Goal: Information Seeking & Learning: Check status

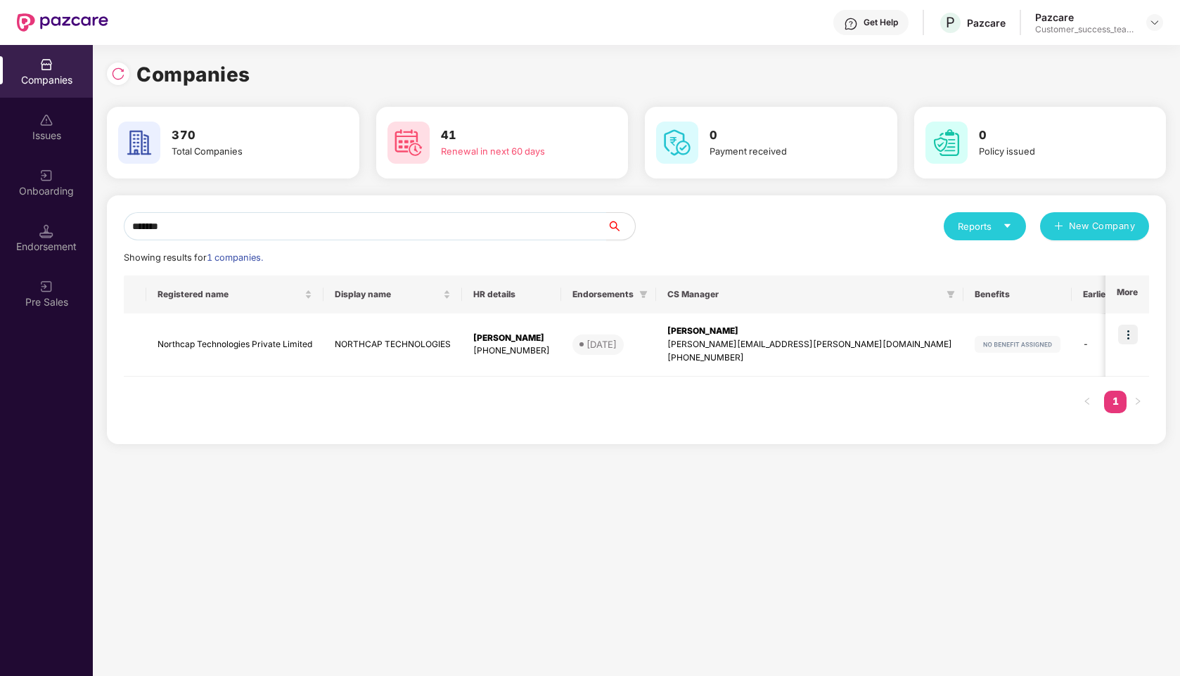
type input "*******"
click at [1153, 32] on div "Pazcare Customer_success_team_lead" at bounding box center [1099, 23] width 128 height 25
click at [1153, 23] on img at bounding box center [1154, 22] width 11 height 11
click at [1085, 53] on div "Admin view" at bounding box center [1090, 55] width 183 height 27
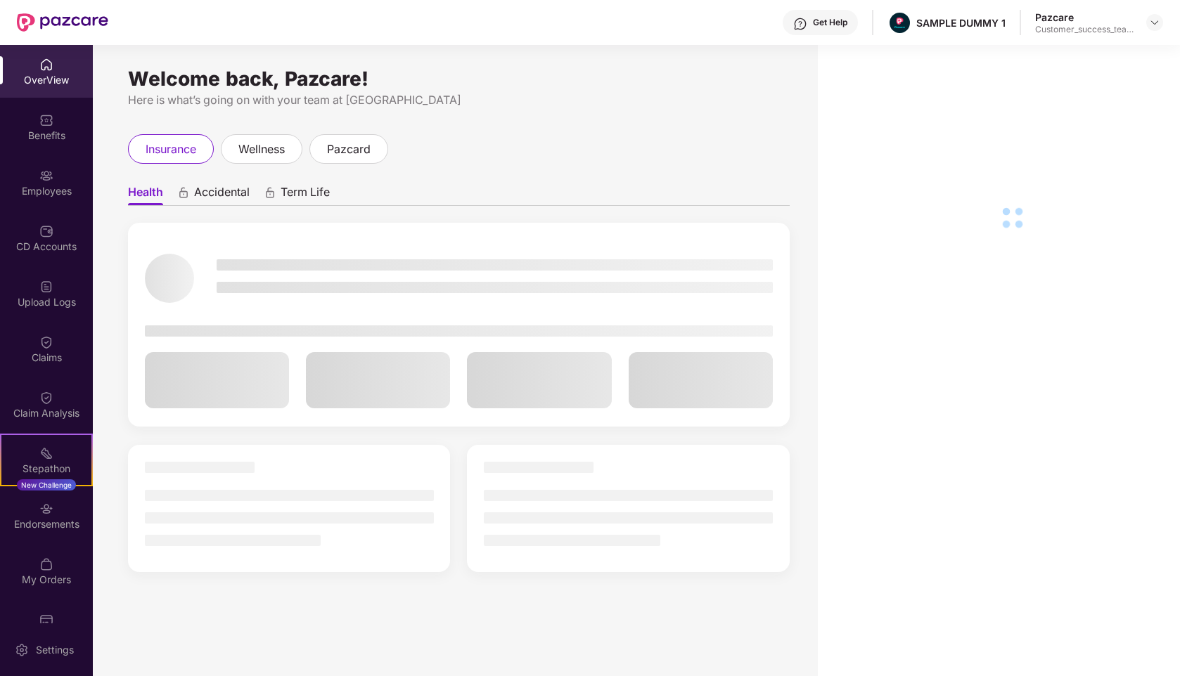
click at [33, 184] on div "Employees" at bounding box center [46, 191] width 93 height 14
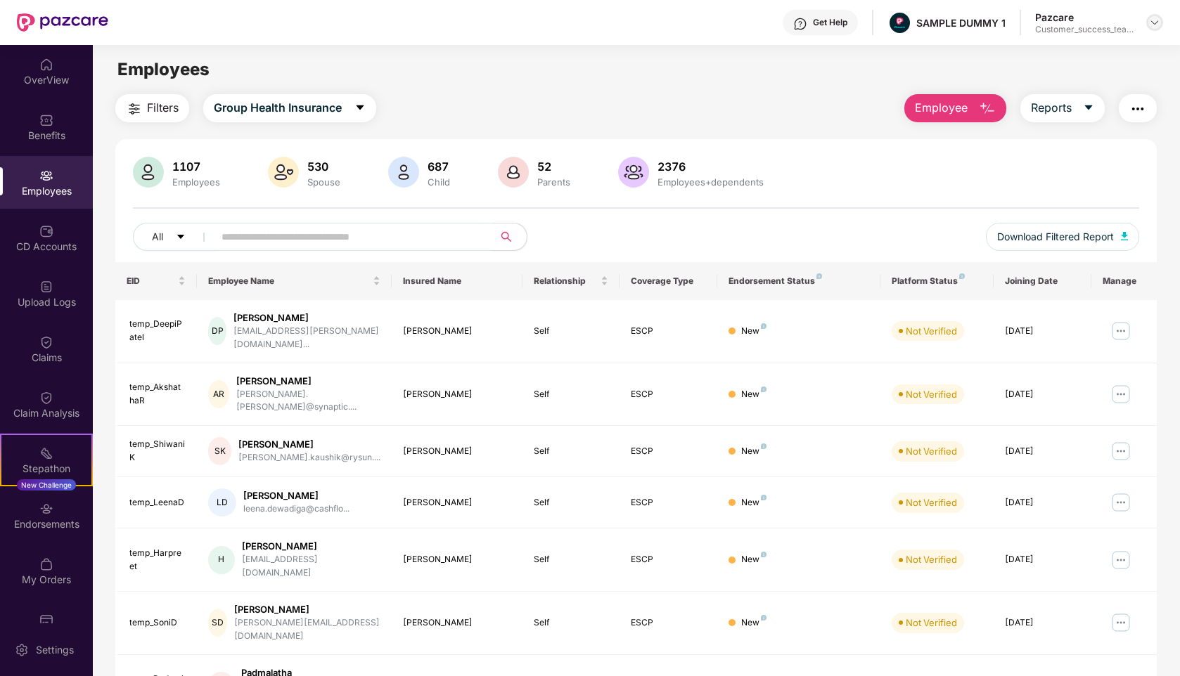
click at [1156, 23] on img at bounding box center [1154, 22] width 11 height 11
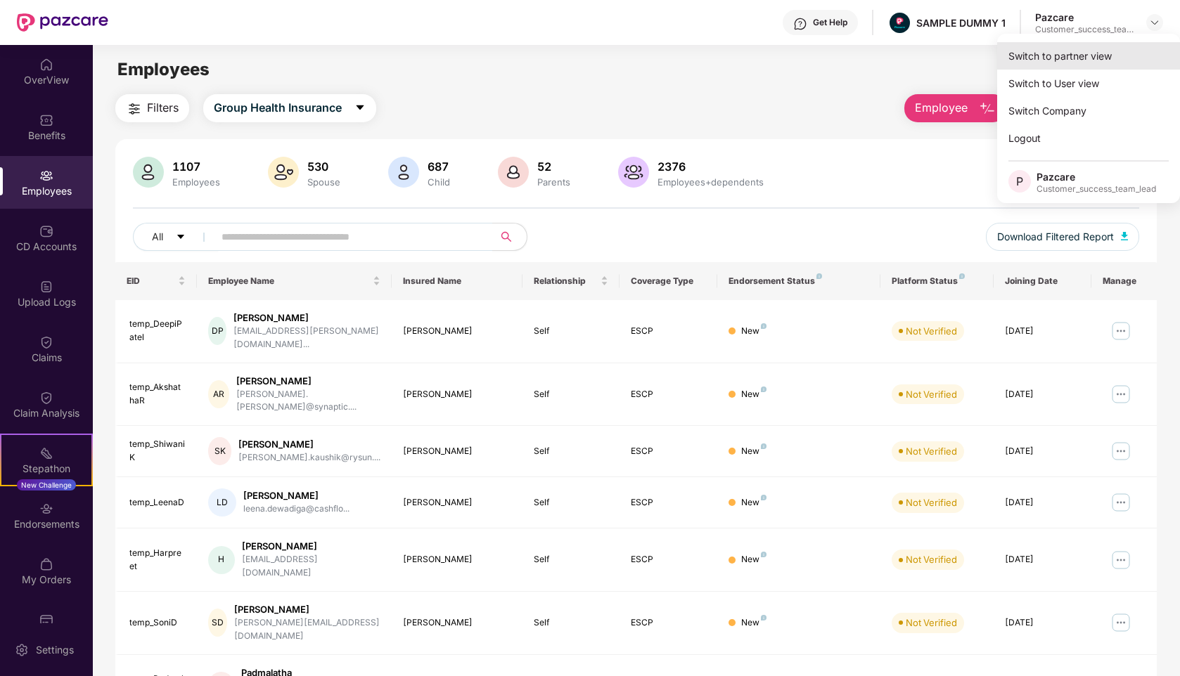
click at [1070, 52] on div "Switch to partner view" at bounding box center [1088, 55] width 183 height 27
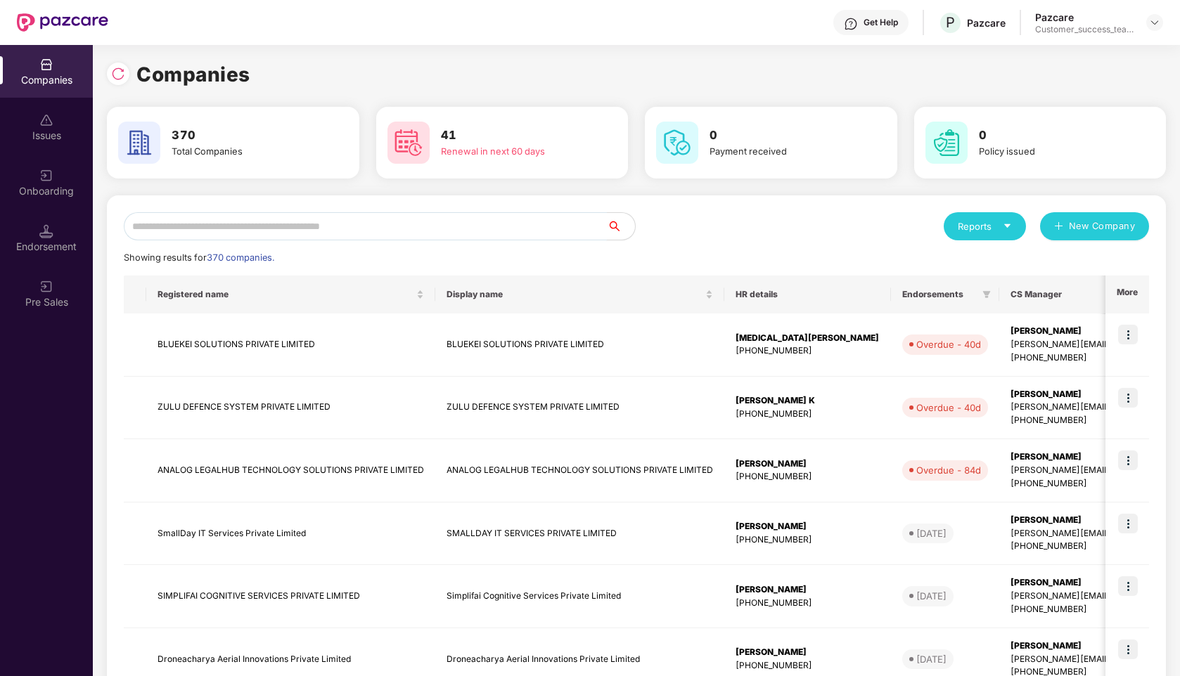
click at [314, 231] on input "text" at bounding box center [365, 226] width 483 height 28
type input "*"
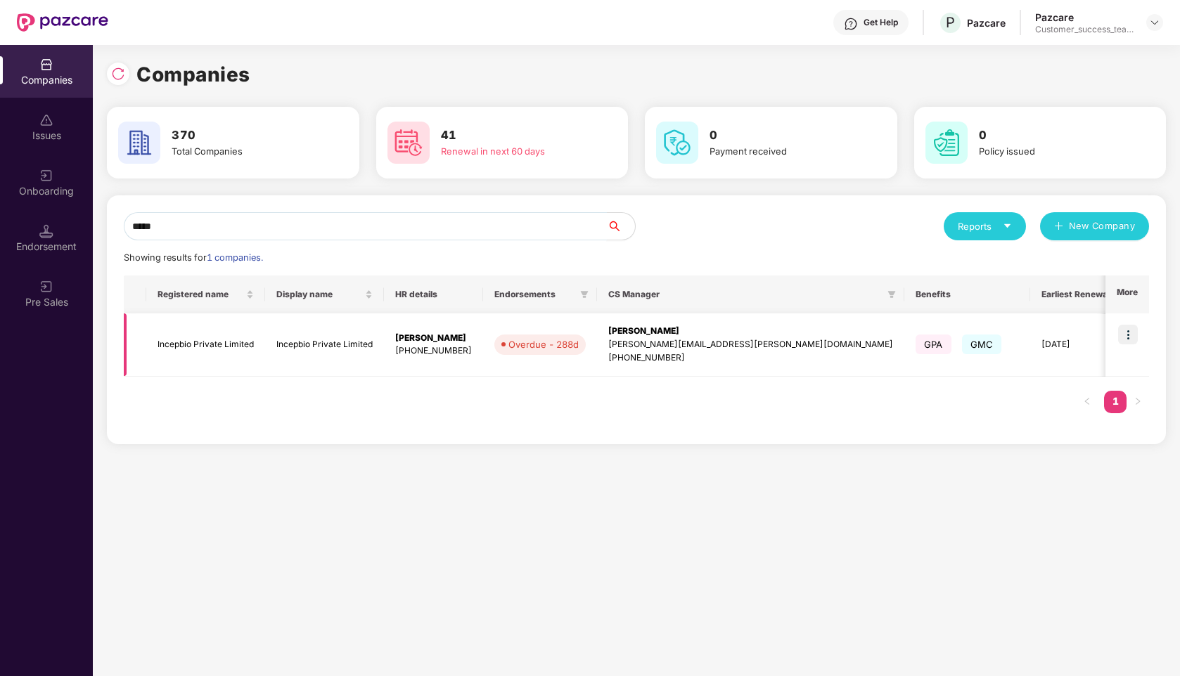
type input "*****"
click at [1132, 330] on img at bounding box center [1128, 335] width 20 height 20
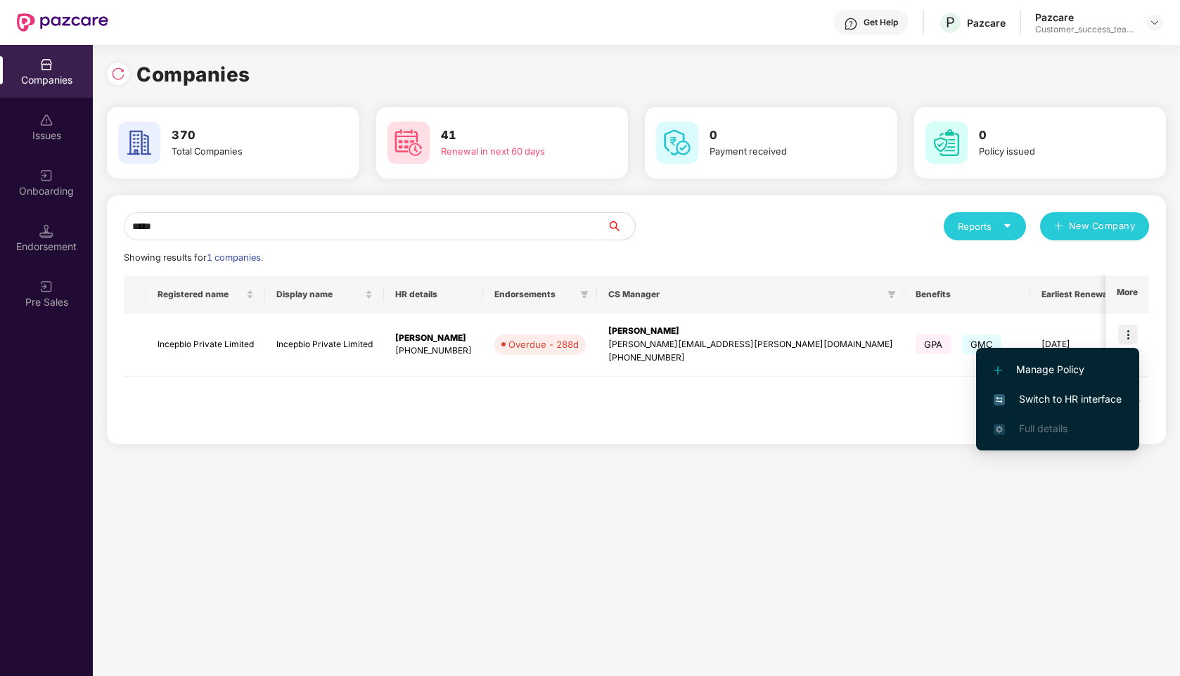
click at [1016, 403] on span "Switch to HR interface" at bounding box center [1058, 399] width 128 height 15
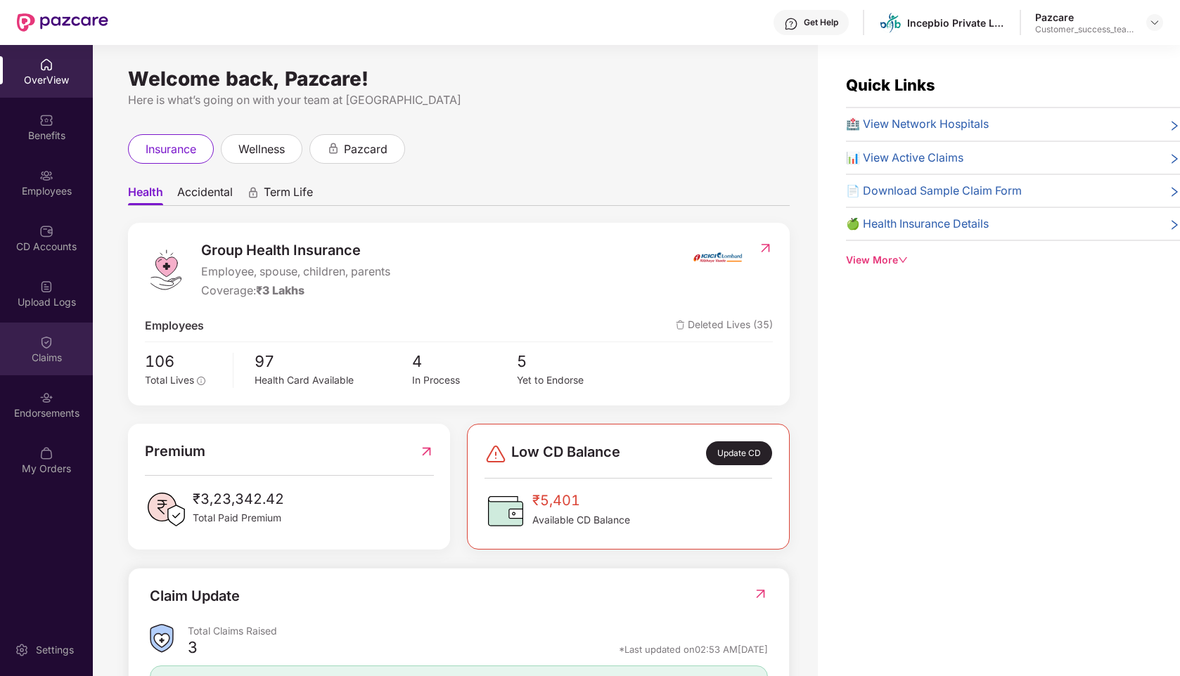
click at [42, 352] on div "Claims" at bounding box center [46, 358] width 93 height 14
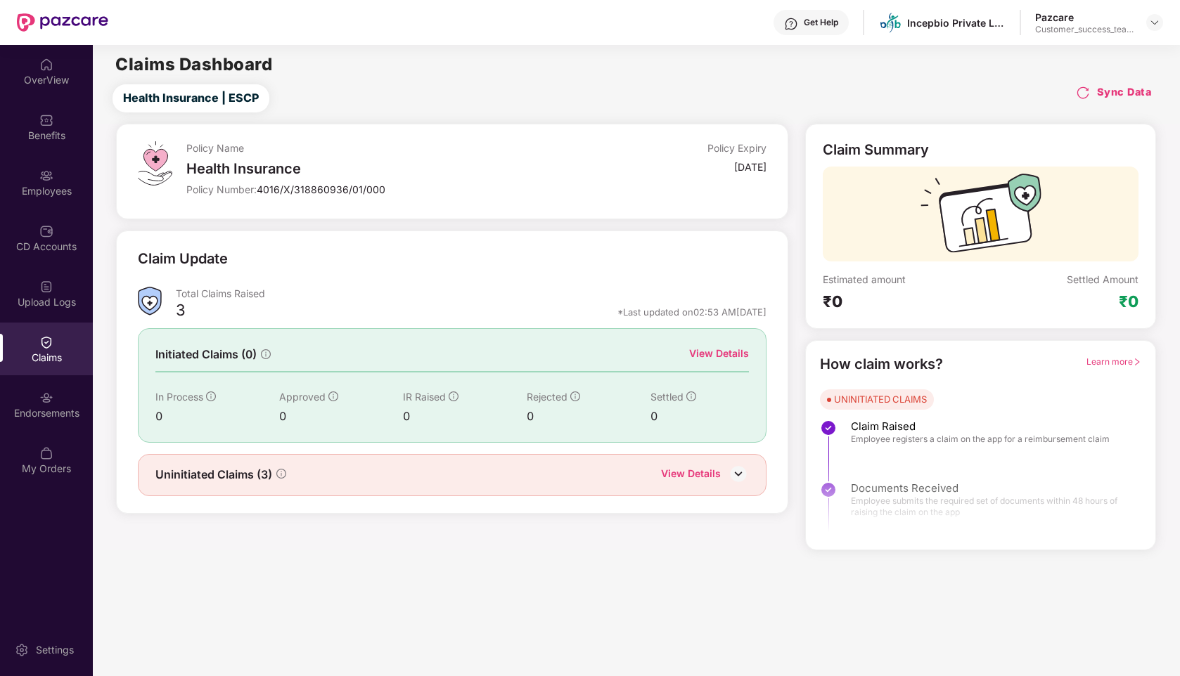
click at [738, 352] on div "View Details" at bounding box center [719, 353] width 60 height 15
click at [692, 468] on div "View Details" at bounding box center [691, 475] width 60 height 18
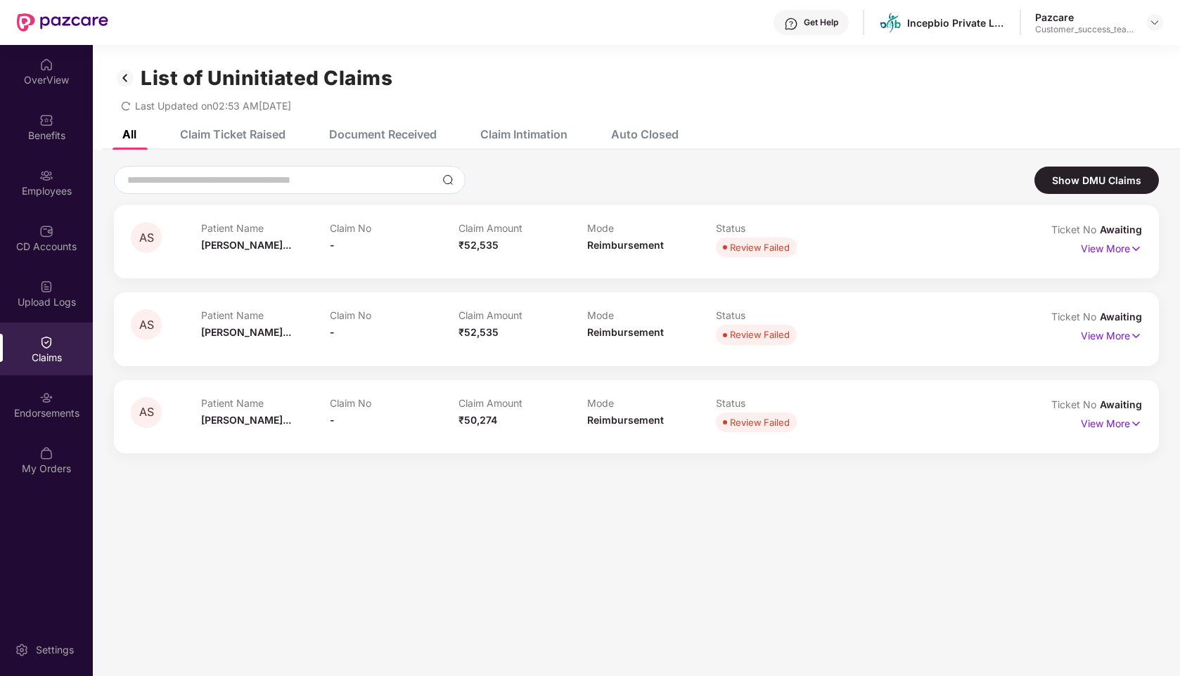
click at [245, 124] on div "Claim Ticket Raised" at bounding box center [222, 134] width 127 height 31
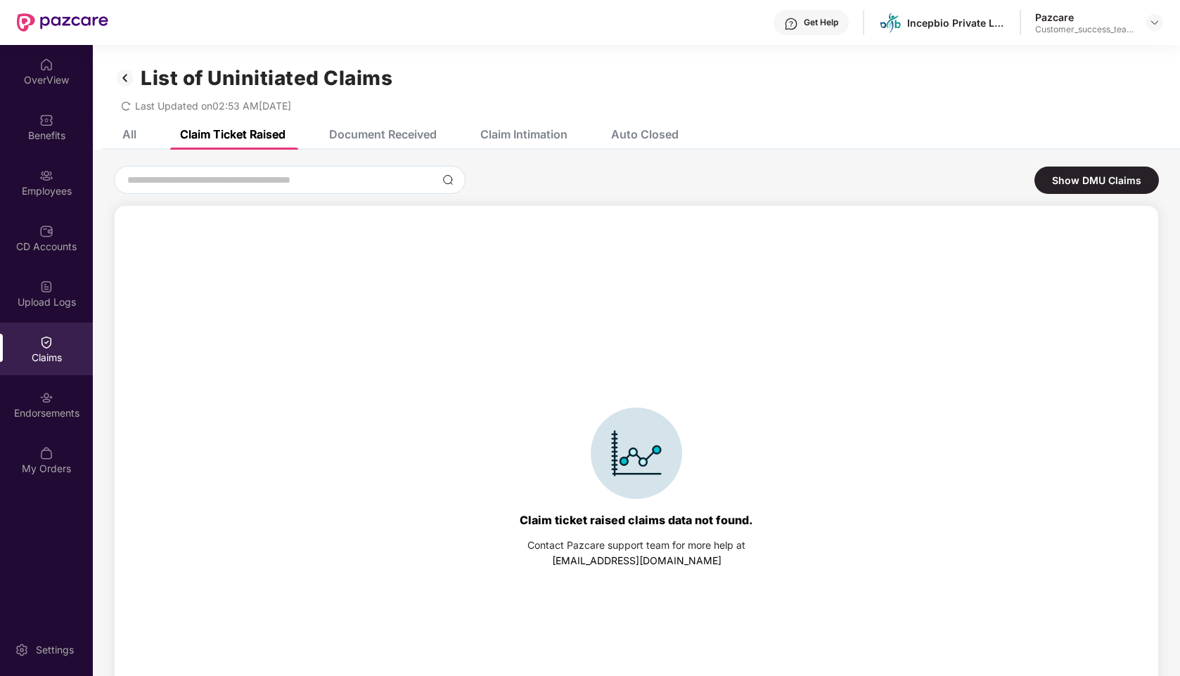
click at [376, 136] on div "Document Received" at bounding box center [383, 134] width 108 height 14
click at [544, 135] on div "Claim Intimation" at bounding box center [523, 134] width 87 height 14
click at [646, 135] on div "Auto Closed" at bounding box center [645, 134] width 68 height 14
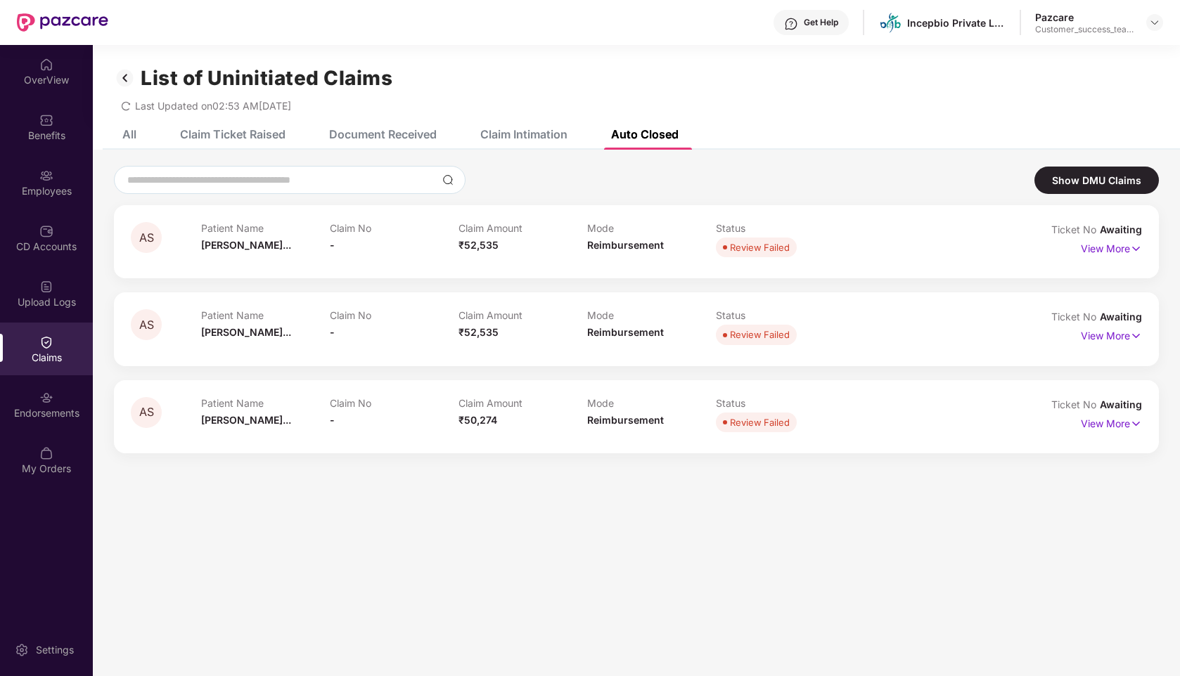
click at [129, 134] on div "All" at bounding box center [129, 134] width 14 height 14
click at [243, 126] on div "Claim Ticket Raised" at bounding box center [222, 134] width 127 height 31
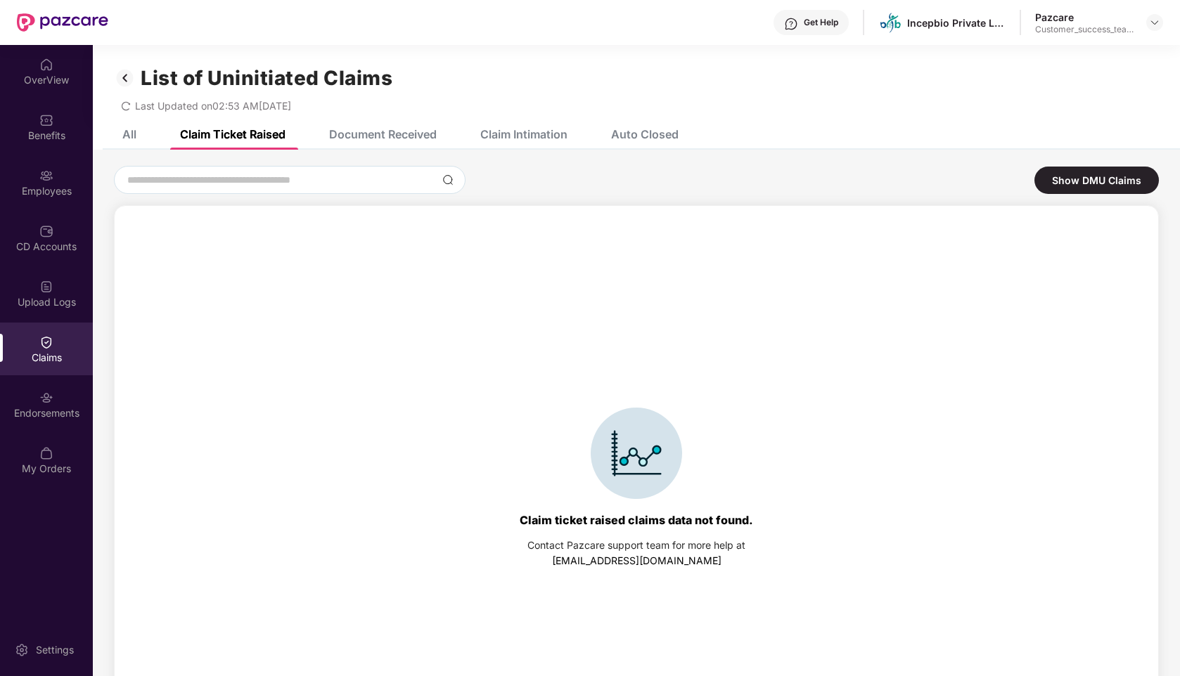
click at [115, 73] on img at bounding box center [125, 78] width 23 height 24
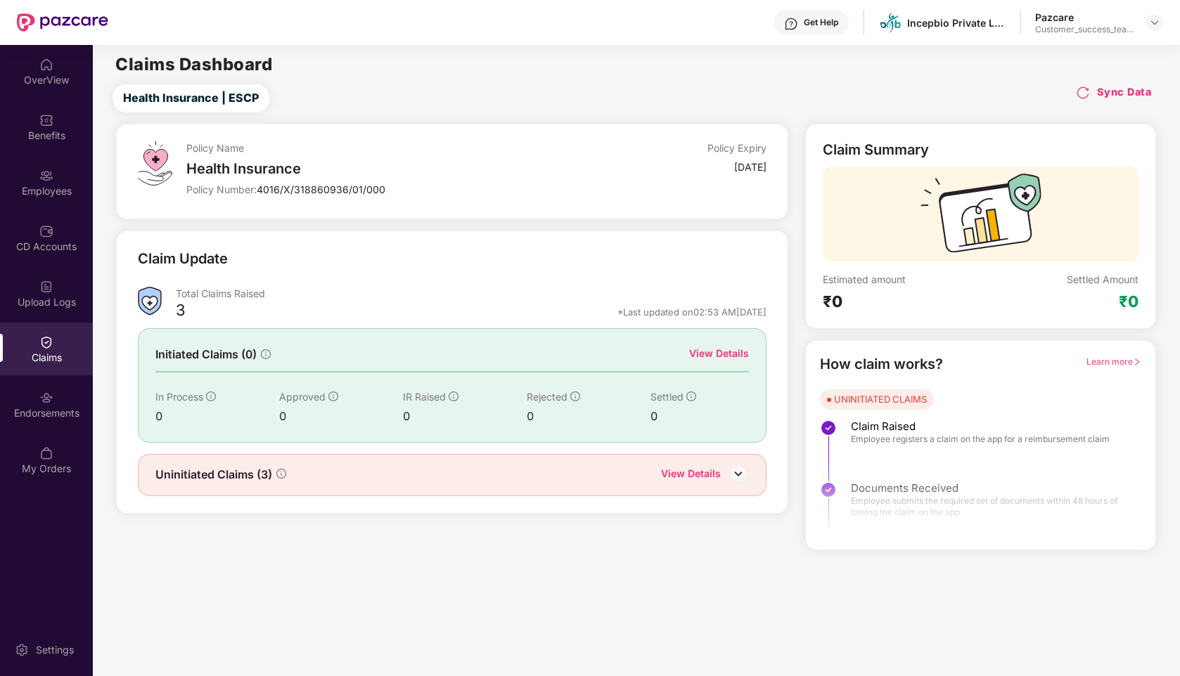
click at [725, 349] on div "View Details" at bounding box center [719, 353] width 60 height 15
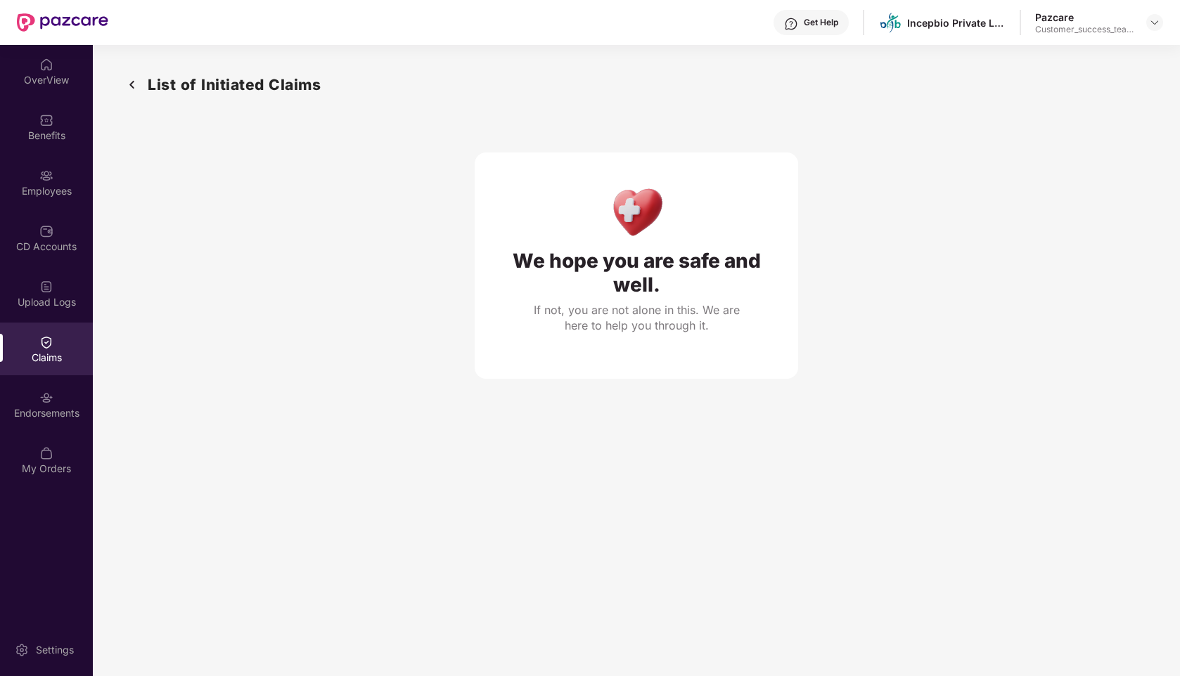
click at [129, 82] on img at bounding box center [132, 84] width 23 height 23
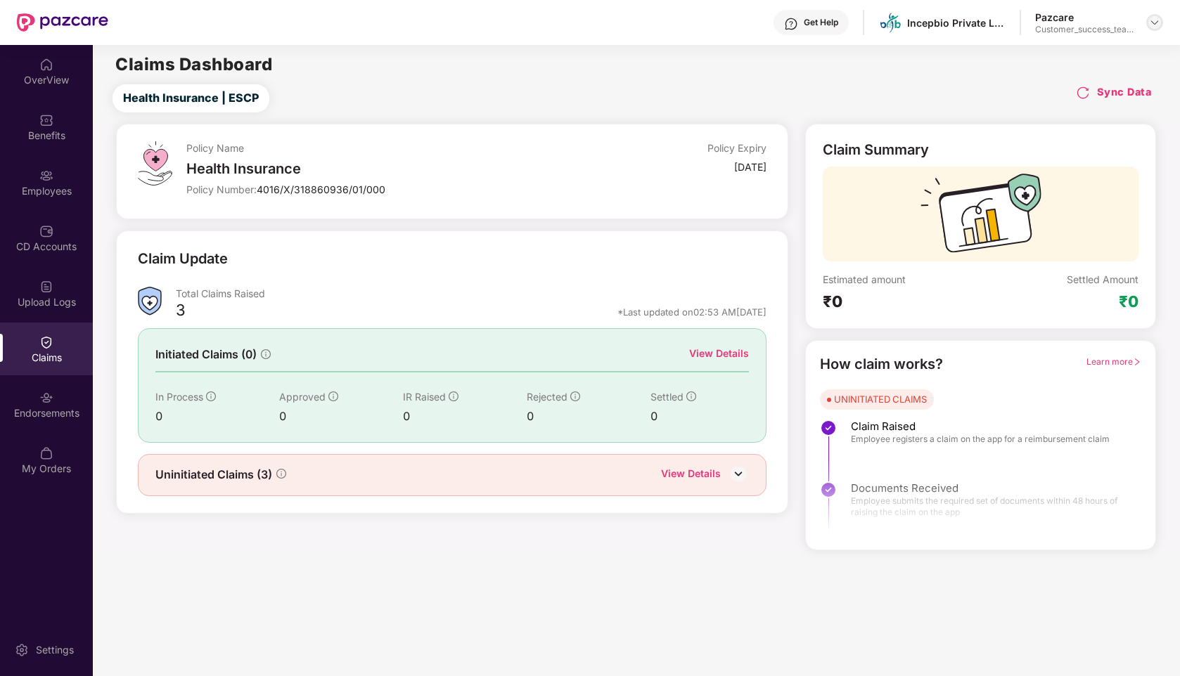
click at [1157, 18] on img at bounding box center [1154, 22] width 11 height 11
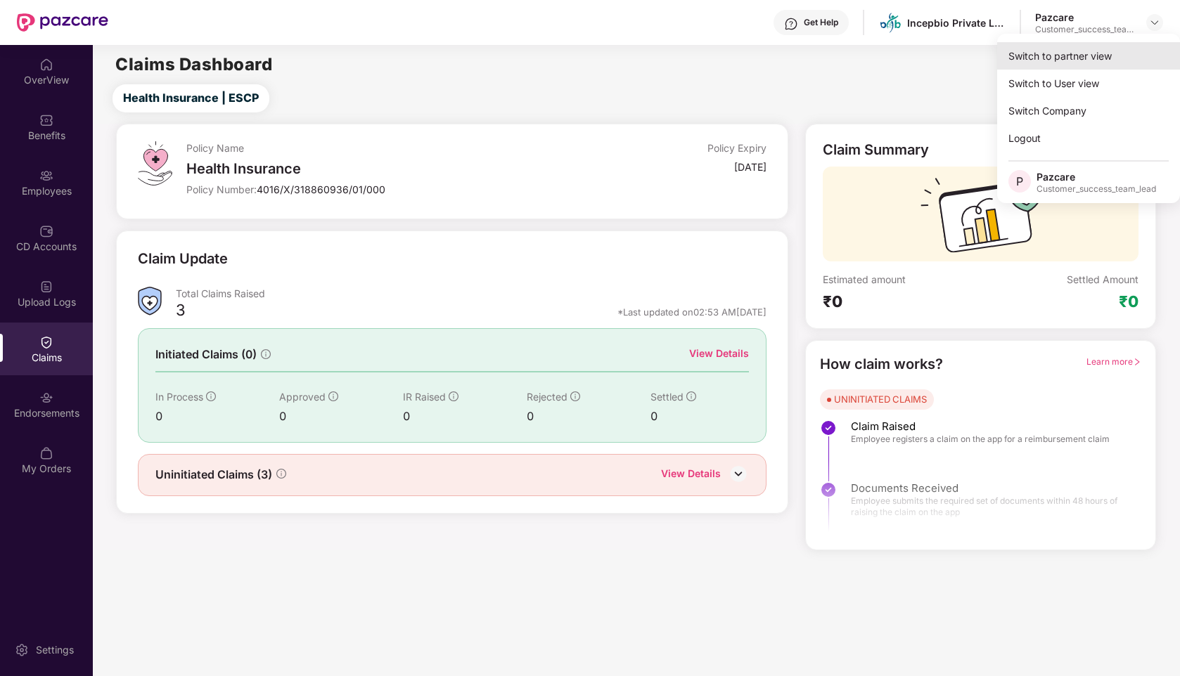
click at [1087, 63] on div "Switch to partner view" at bounding box center [1088, 55] width 183 height 27
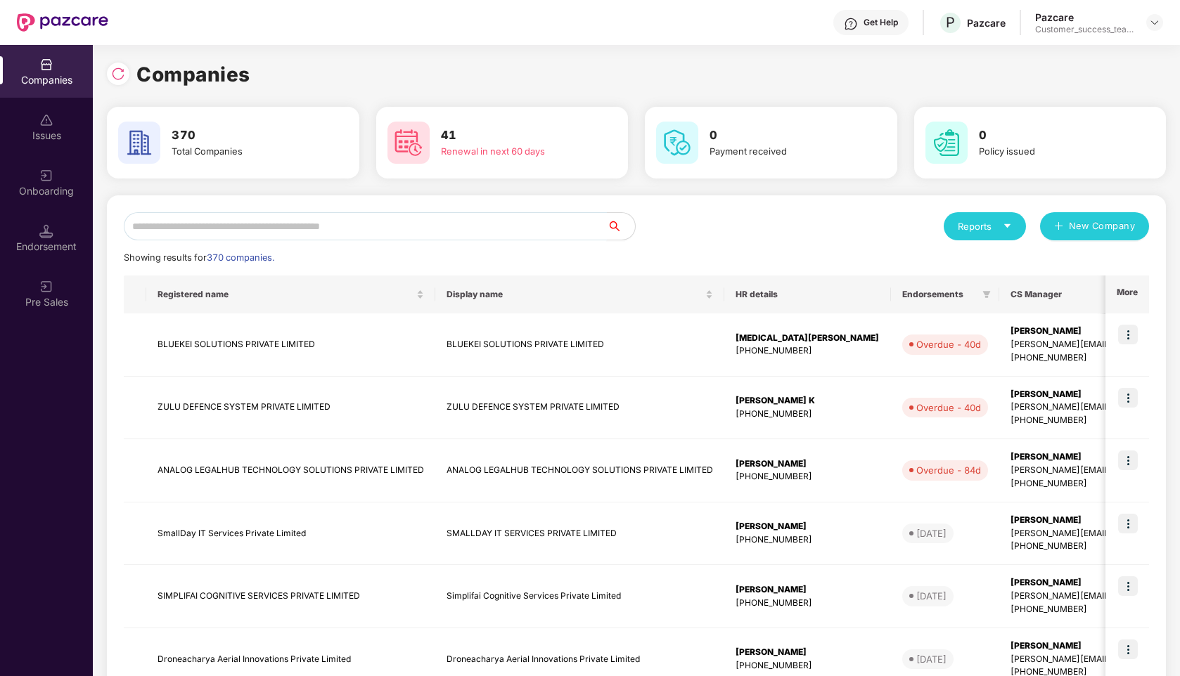
click at [399, 217] on input "text" at bounding box center [365, 226] width 483 height 28
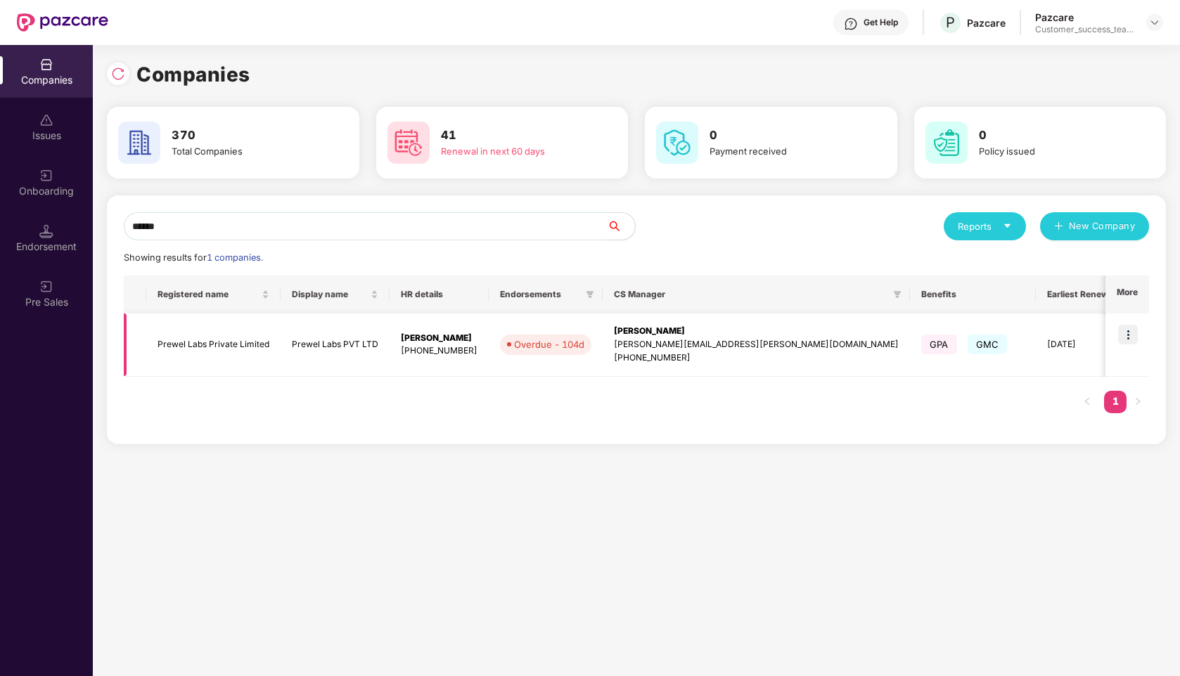
type input "******"
click at [1132, 328] on img at bounding box center [1128, 335] width 20 height 20
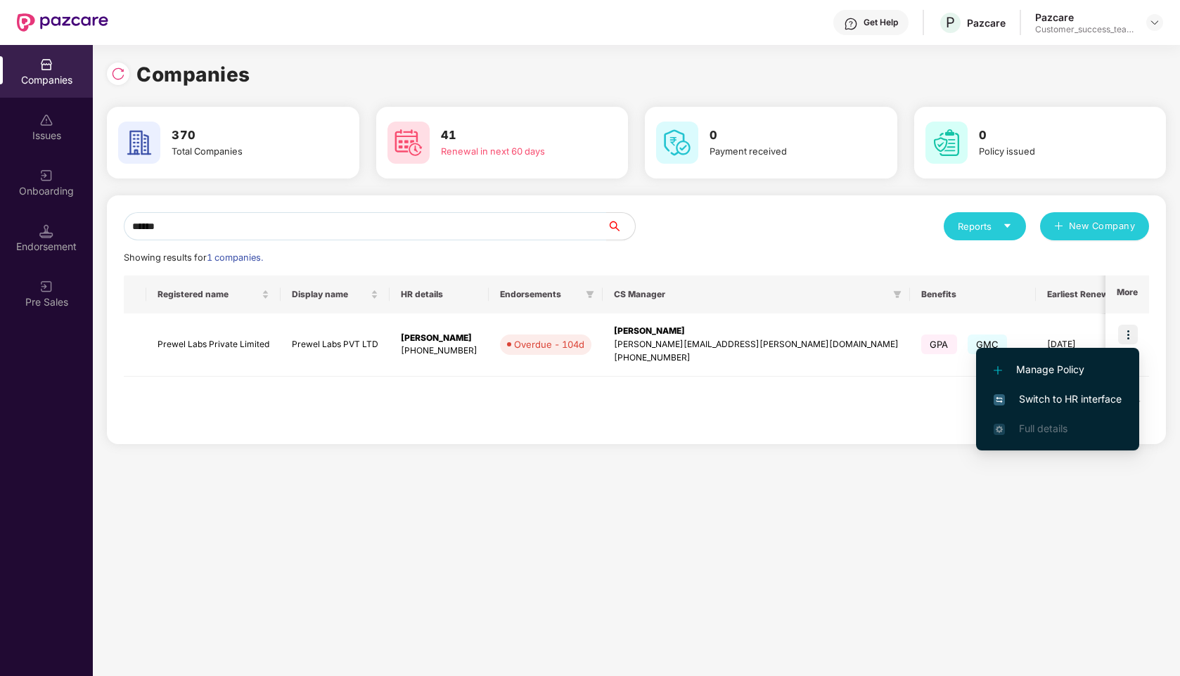
click at [1039, 392] on span "Switch to HR interface" at bounding box center [1058, 399] width 128 height 15
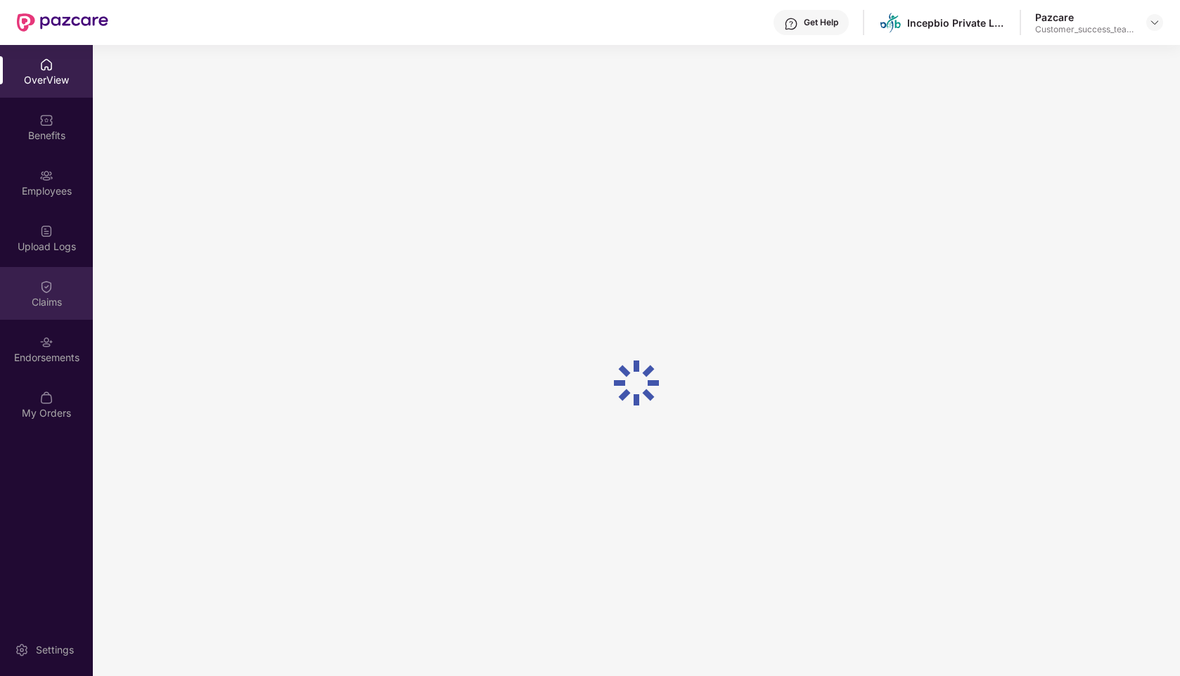
click at [46, 288] on img at bounding box center [46, 287] width 14 height 14
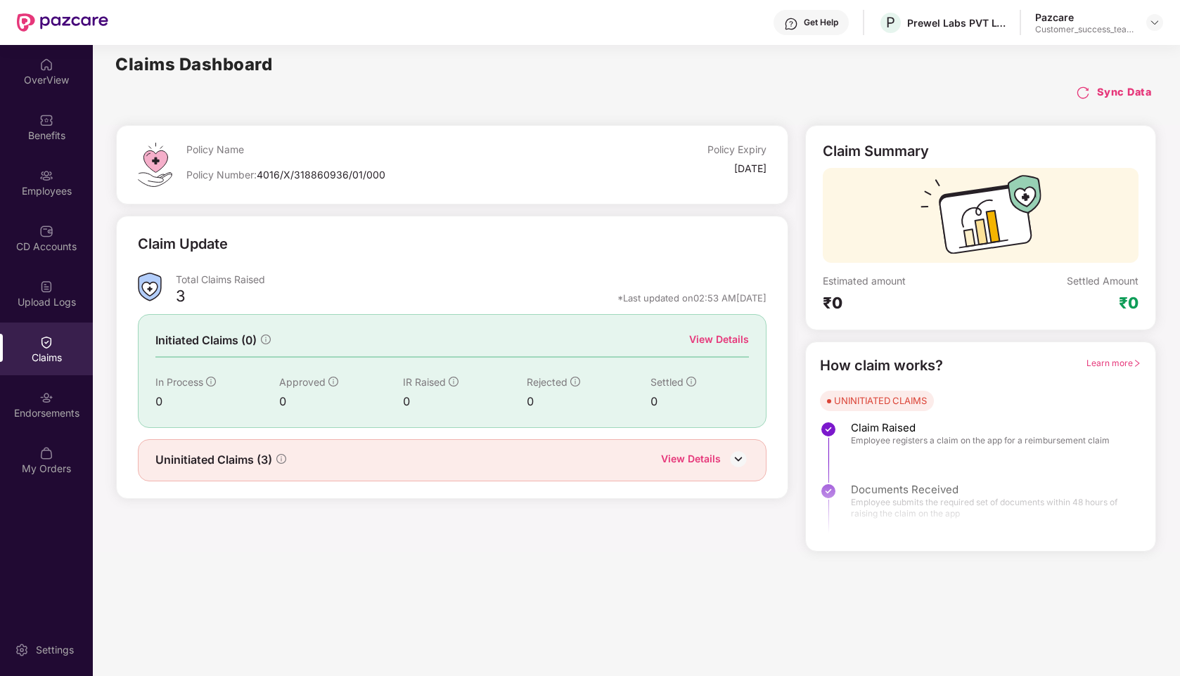
click at [729, 333] on div "View Details" at bounding box center [719, 339] width 60 height 15
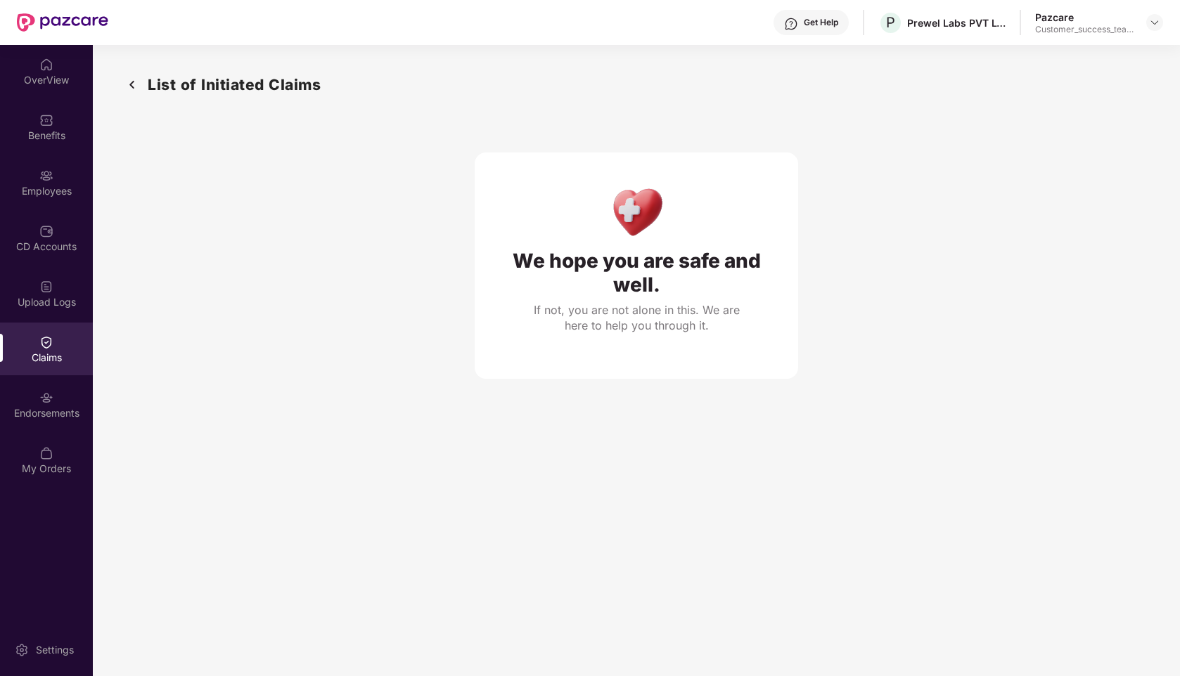
click at [60, 345] on div "Claims" at bounding box center [46, 349] width 93 height 53
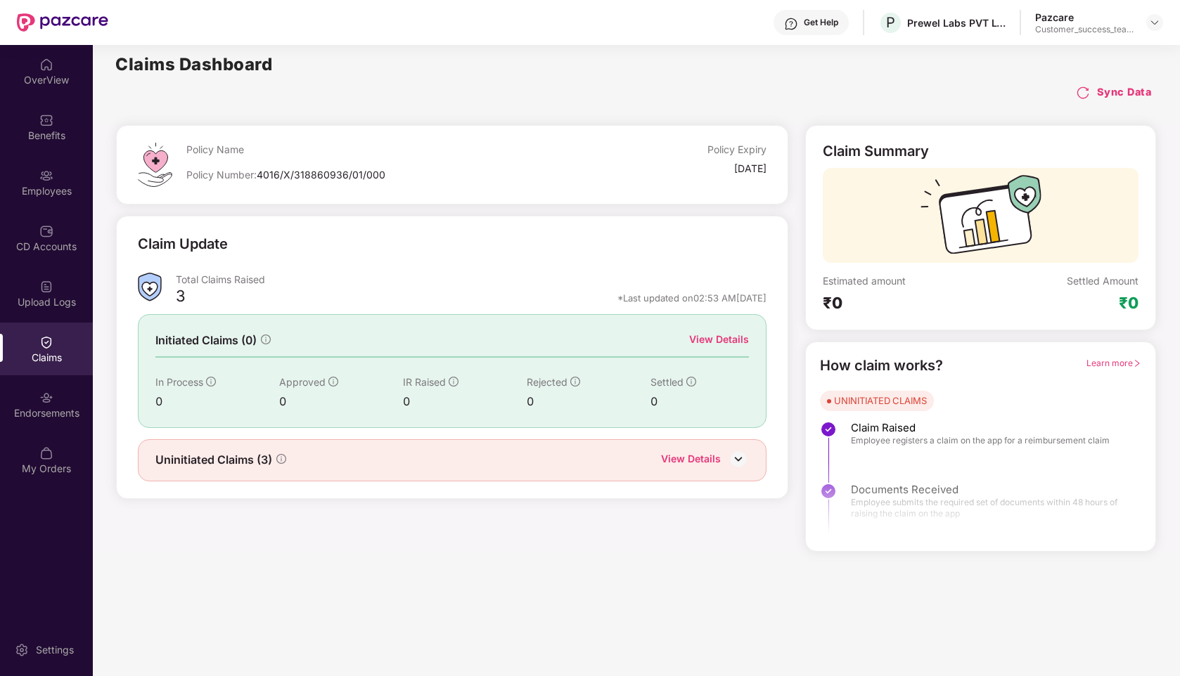
click at [691, 459] on div "View Details" at bounding box center [691, 460] width 60 height 18
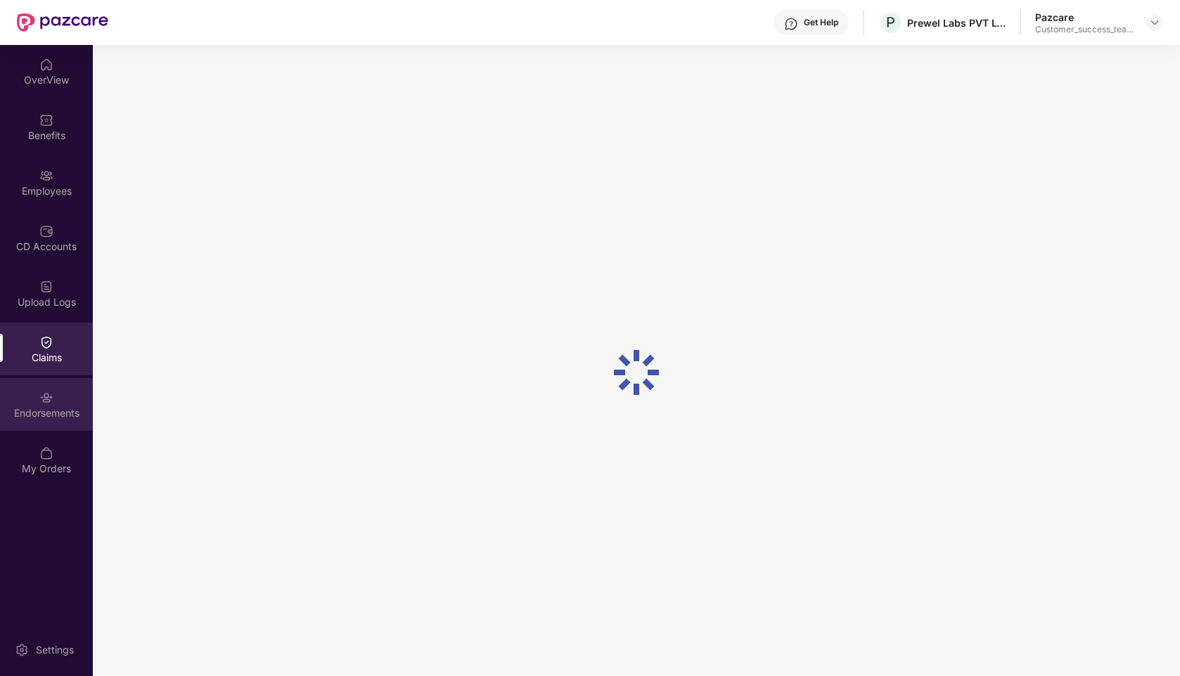
click at [20, 394] on div "Endorsements" at bounding box center [46, 404] width 93 height 53
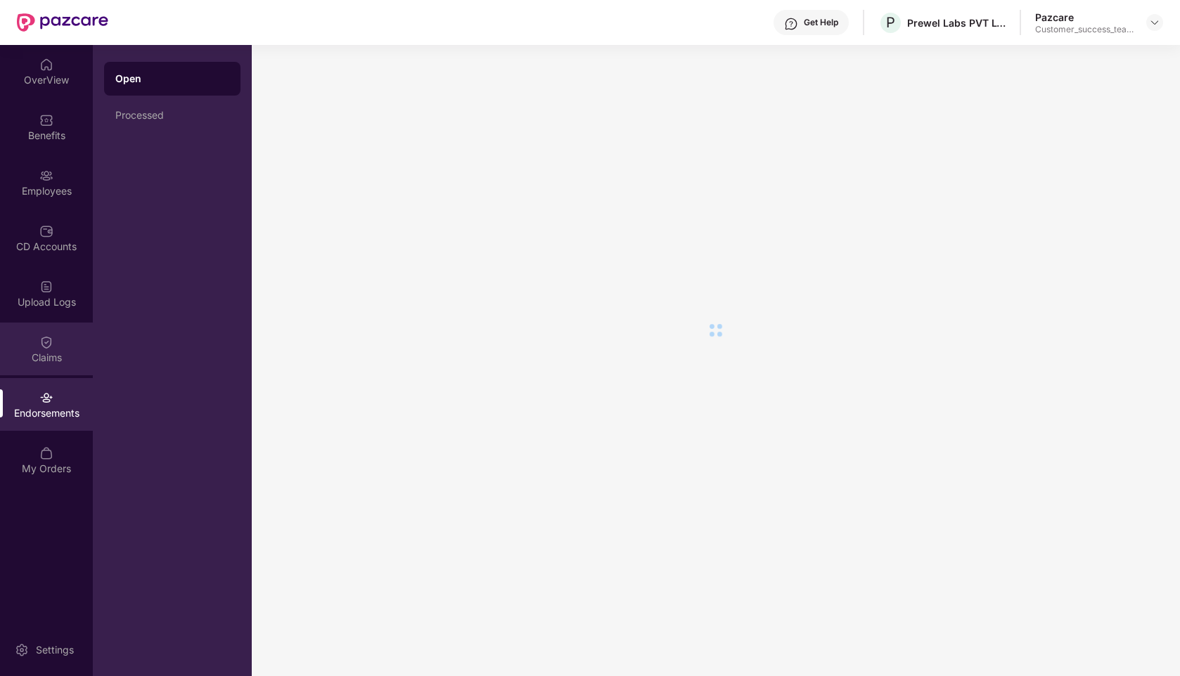
click at [52, 347] on img at bounding box center [46, 342] width 14 height 14
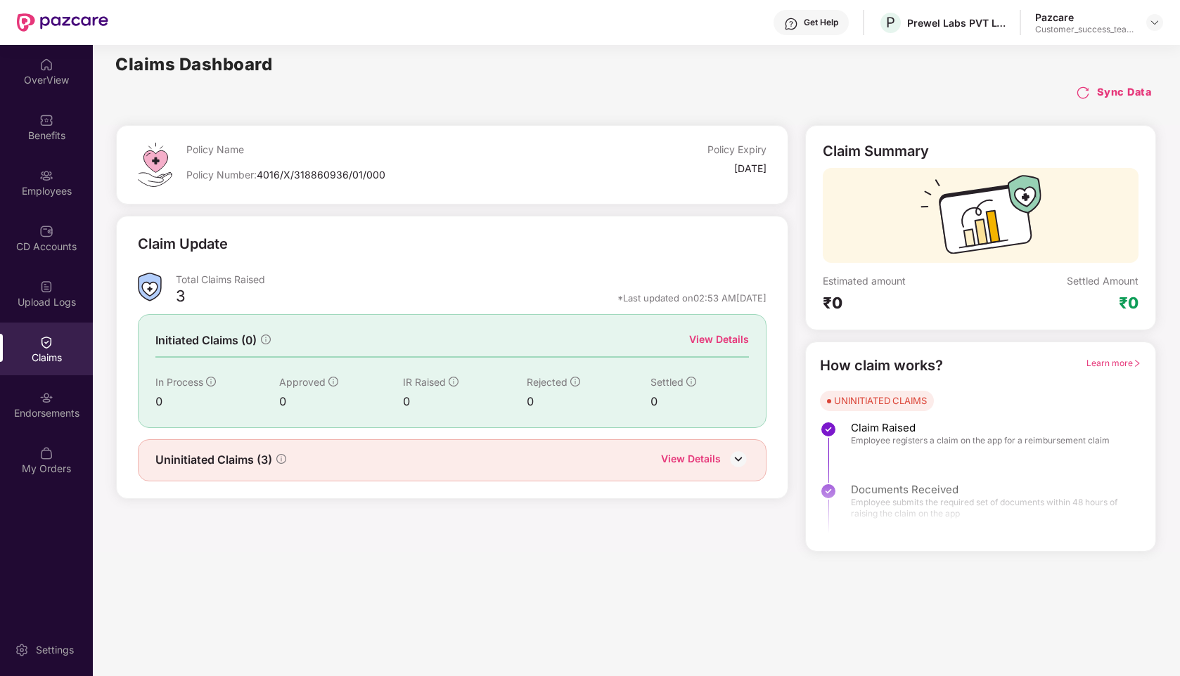
click at [691, 458] on div "View Details" at bounding box center [691, 460] width 60 height 18
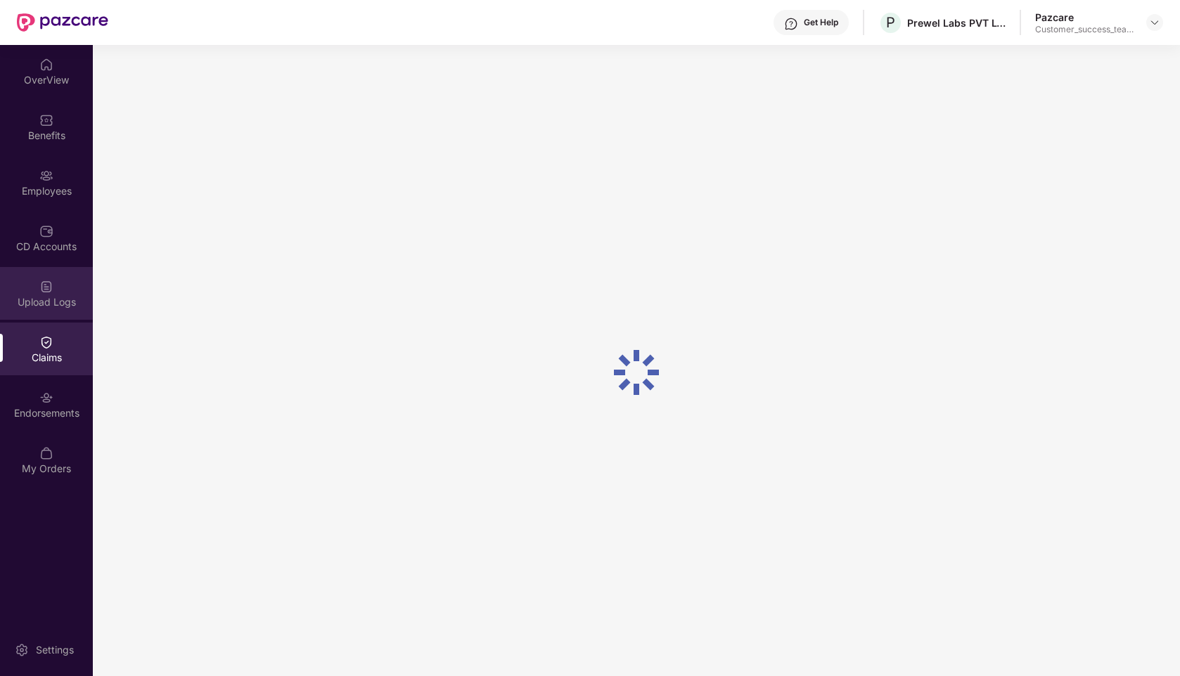
click at [37, 300] on div "Upload Logs" at bounding box center [46, 302] width 93 height 14
click at [39, 345] on img at bounding box center [46, 342] width 14 height 14
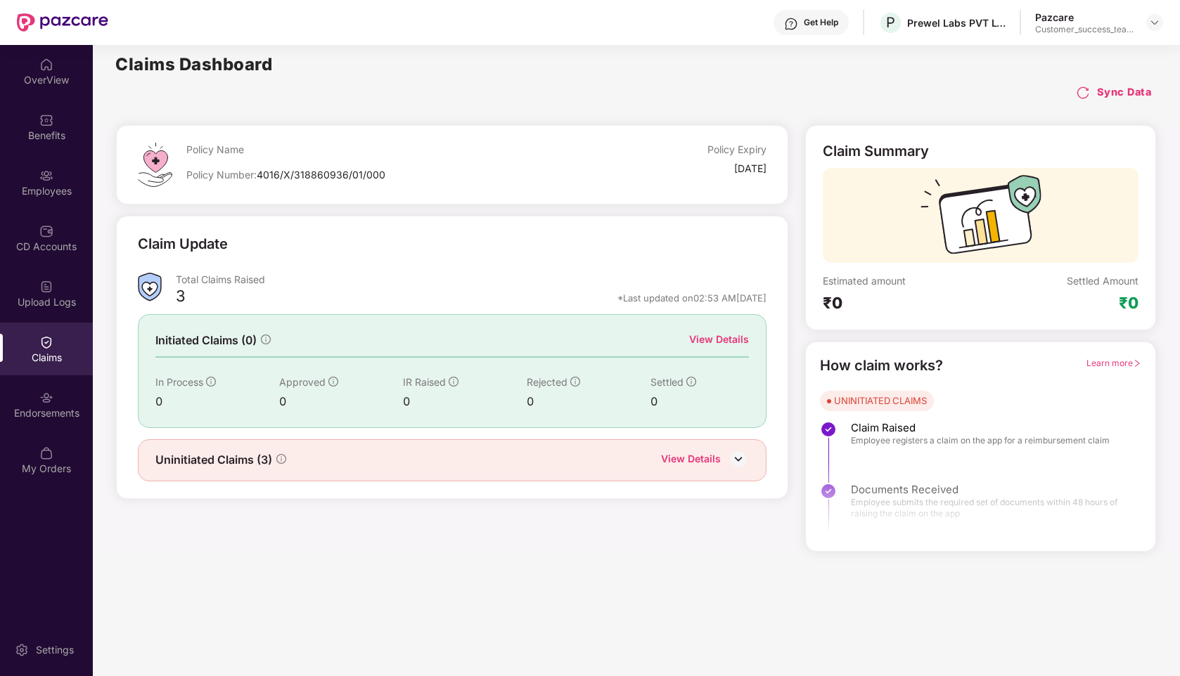
click at [728, 338] on div "View Details" at bounding box center [719, 339] width 60 height 15
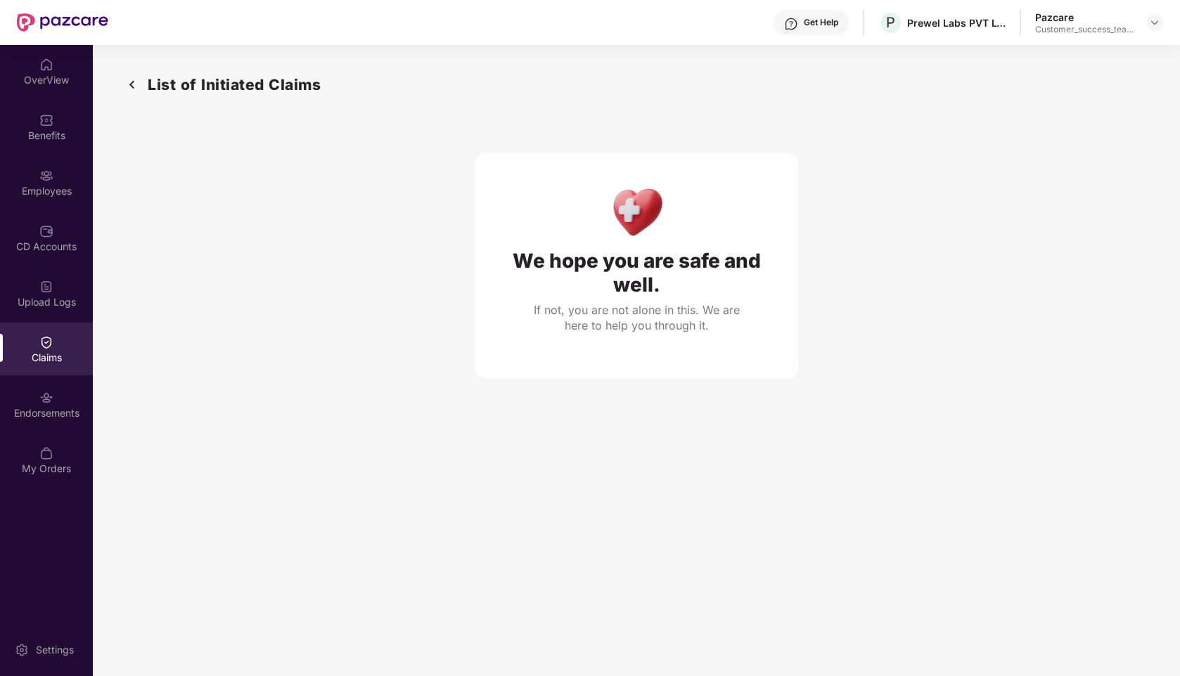
click at [47, 357] on div "Claims" at bounding box center [46, 358] width 93 height 14
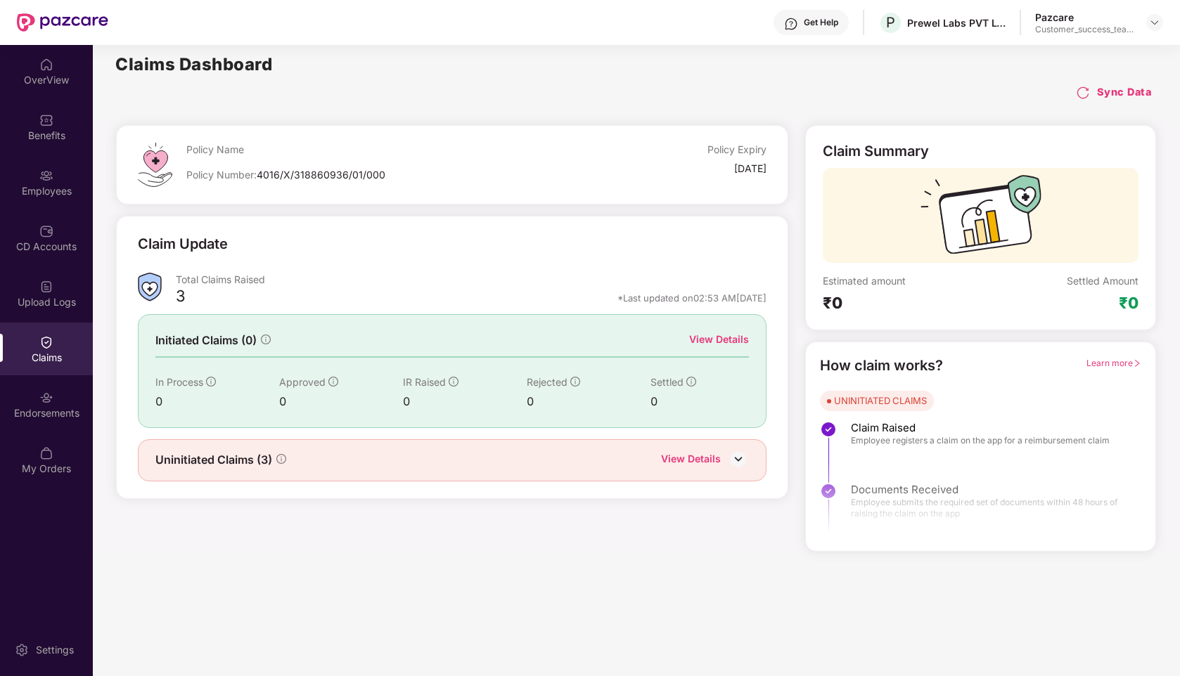
click at [677, 456] on div "View Details" at bounding box center [691, 460] width 60 height 18
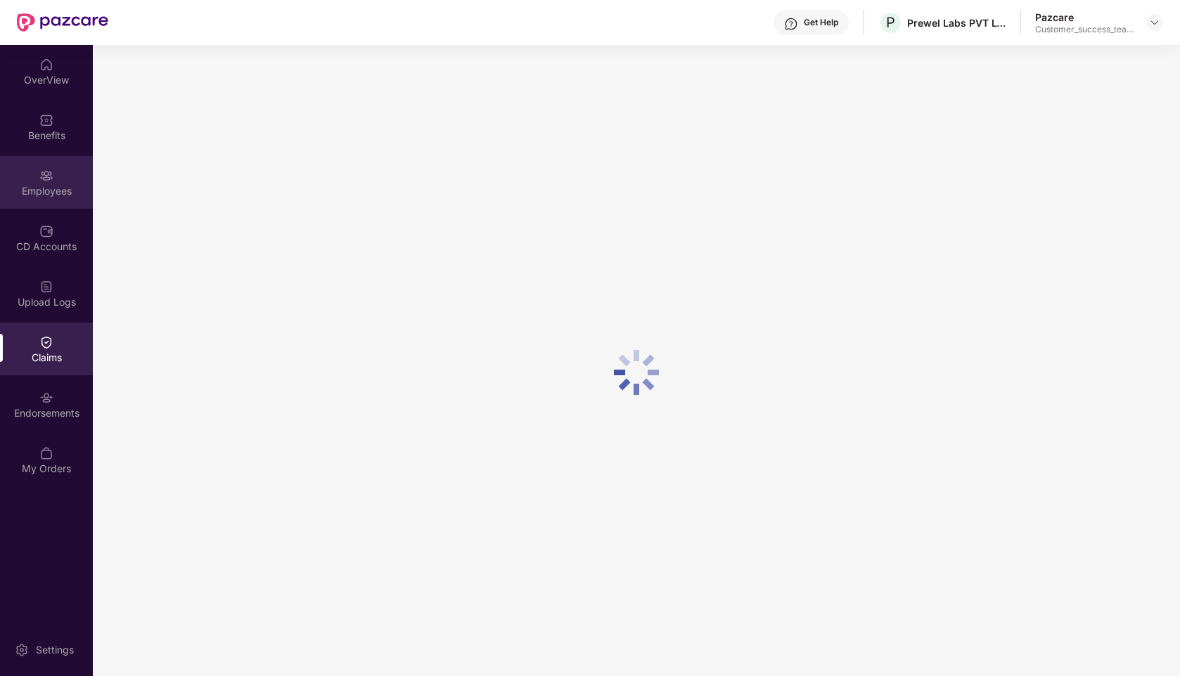
click at [56, 179] on div "Employees" at bounding box center [46, 182] width 93 height 53
